Goal: Information Seeking & Learning: Learn about a topic

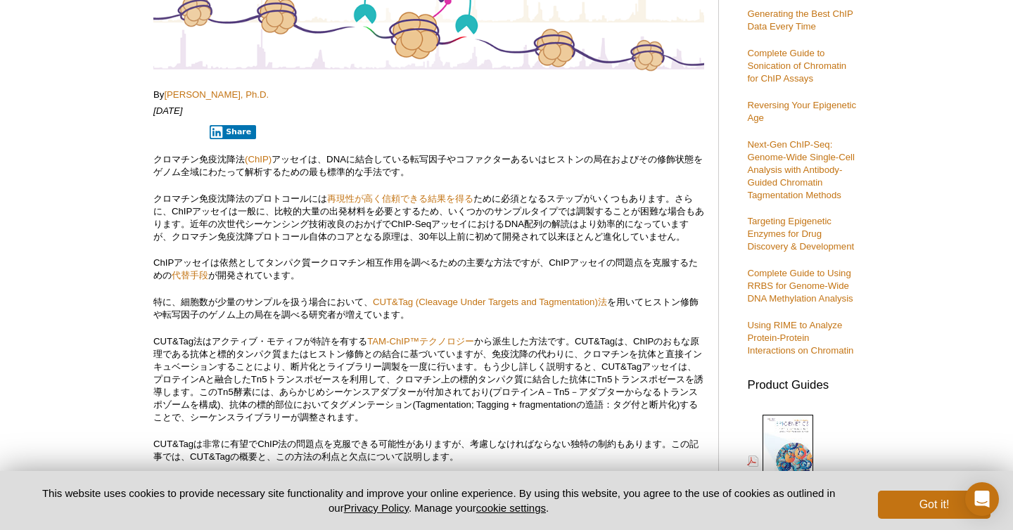
scroll to position [220, 0]
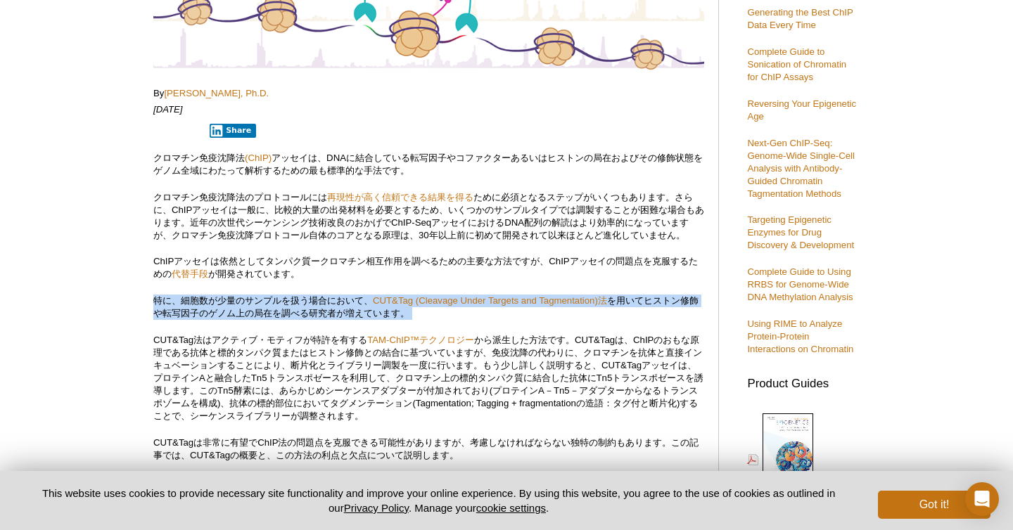
drag, startPoint x: 149, startPoint y: 297, endPoint x: 302, endPoint y: 326, distance: 156.0
click at [264, 303] on p "特に、細胞数が少量のサンプルを扱う場合において、 CUT&Tag (Cleavage Under Targets and Tagmentation)法 を用い…" at bounding box center [428, 307] width 551 height 25
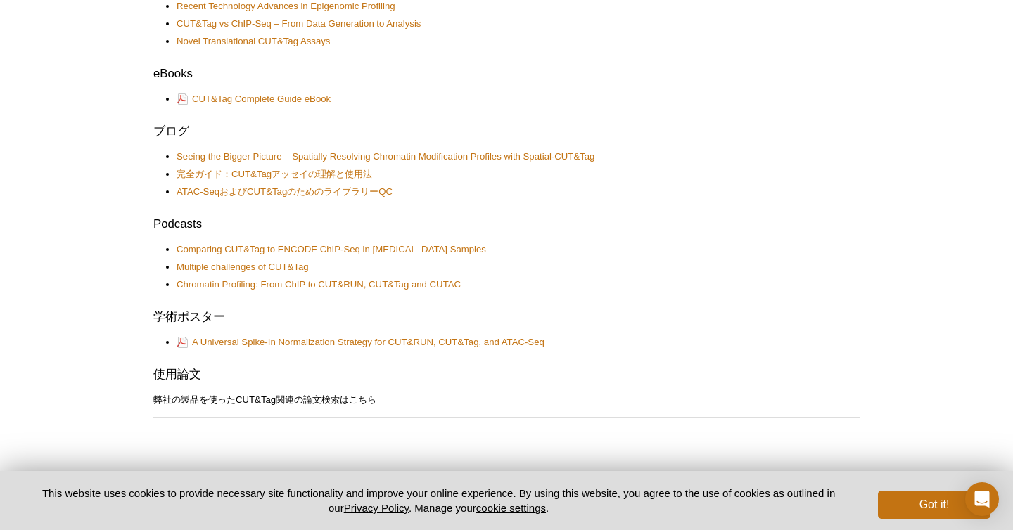
scroll to position [605, 0]
